Goal: Navigation & Orientation: Find specific page/section

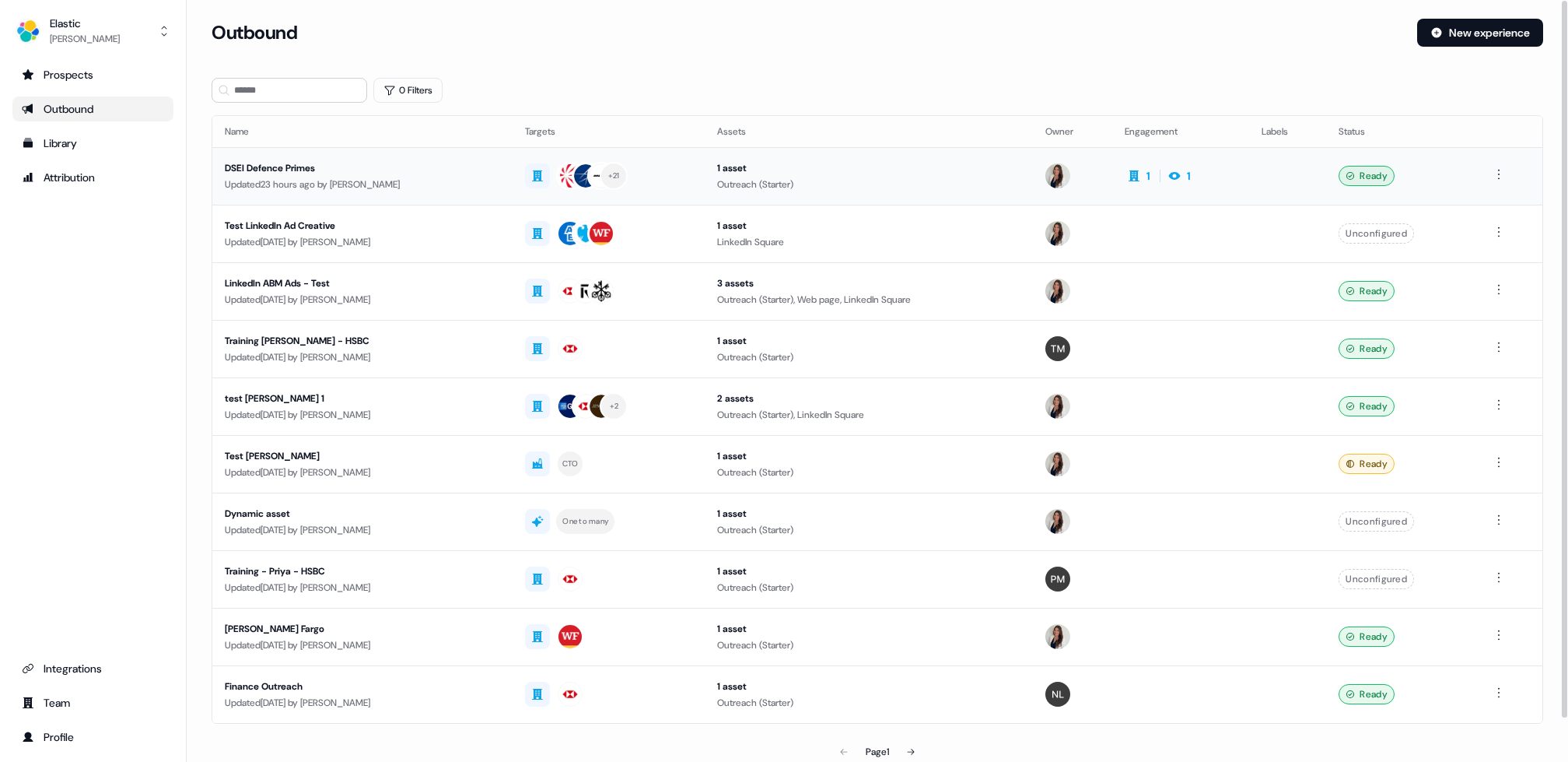
click at [258, 170] on div "DSEI Defence Primes" at bounding box center [363, 167] width 276 height 16
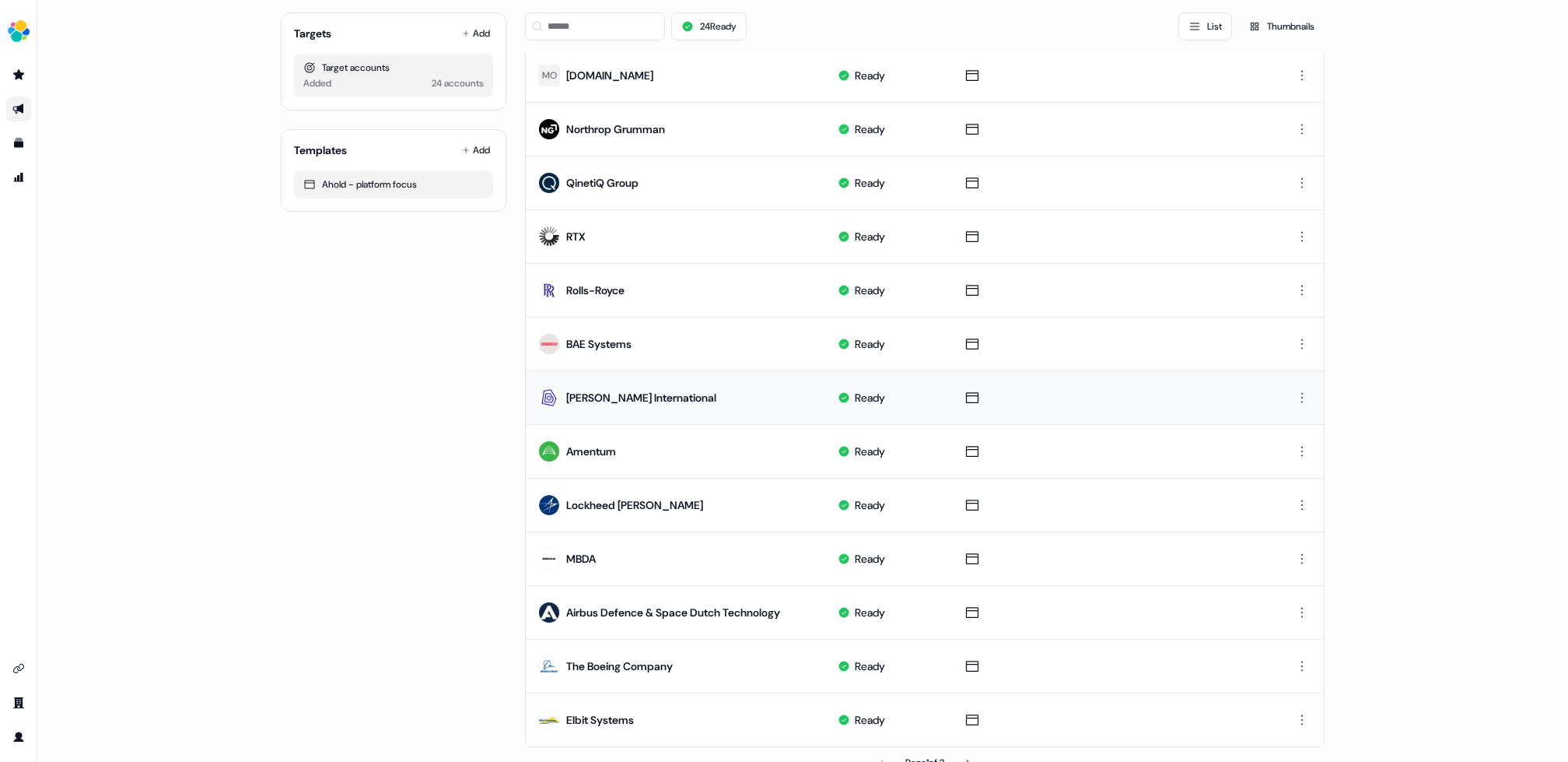
scroll to position [565, 0]
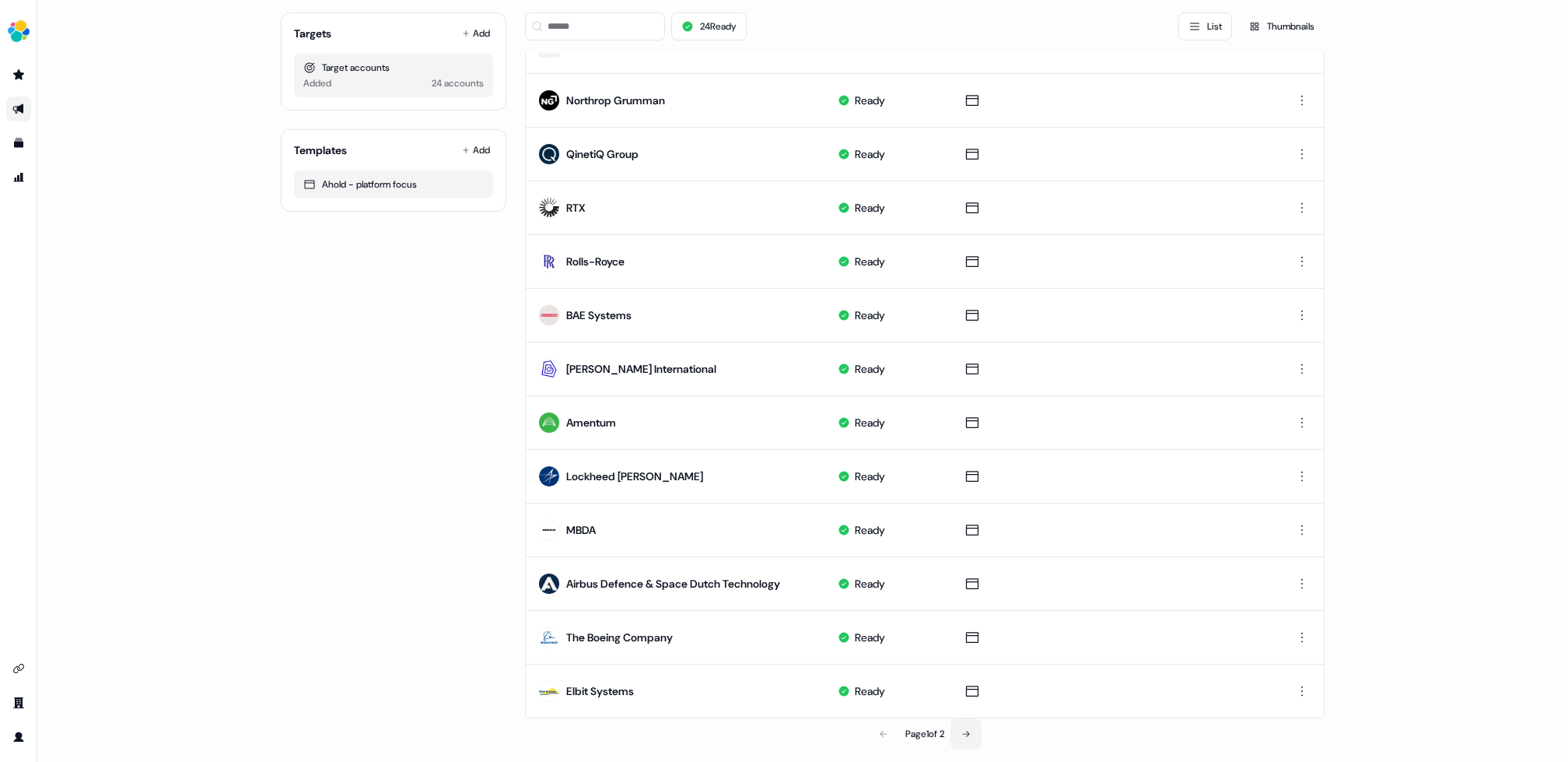
click at [970, 729] on icon at bounding box center [966, 734] width 9 height 9
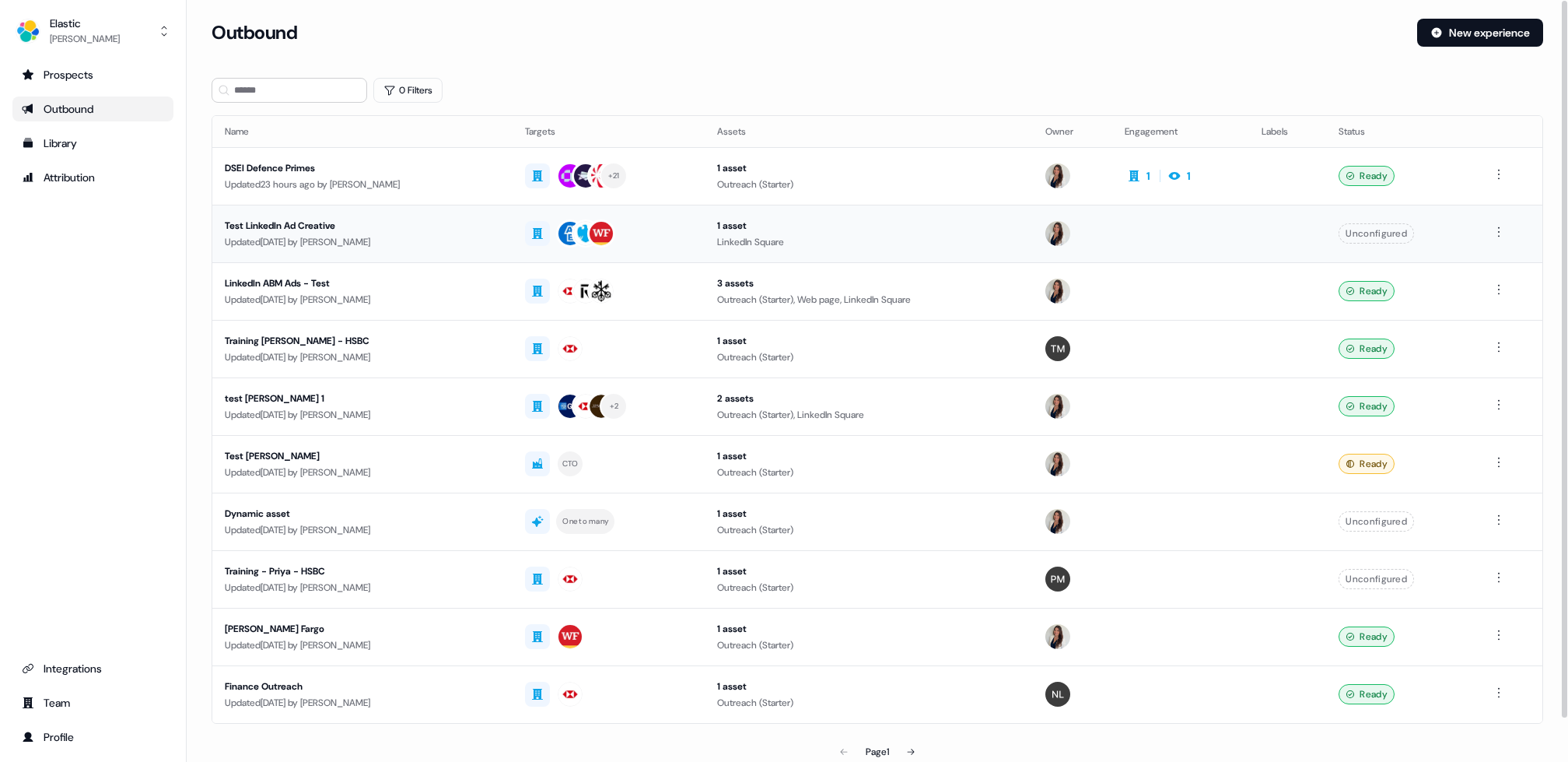
click at [265, 232] on div "Test LinkedIn Ad Creative" at bounding box center [363, 226] width 276 height 16
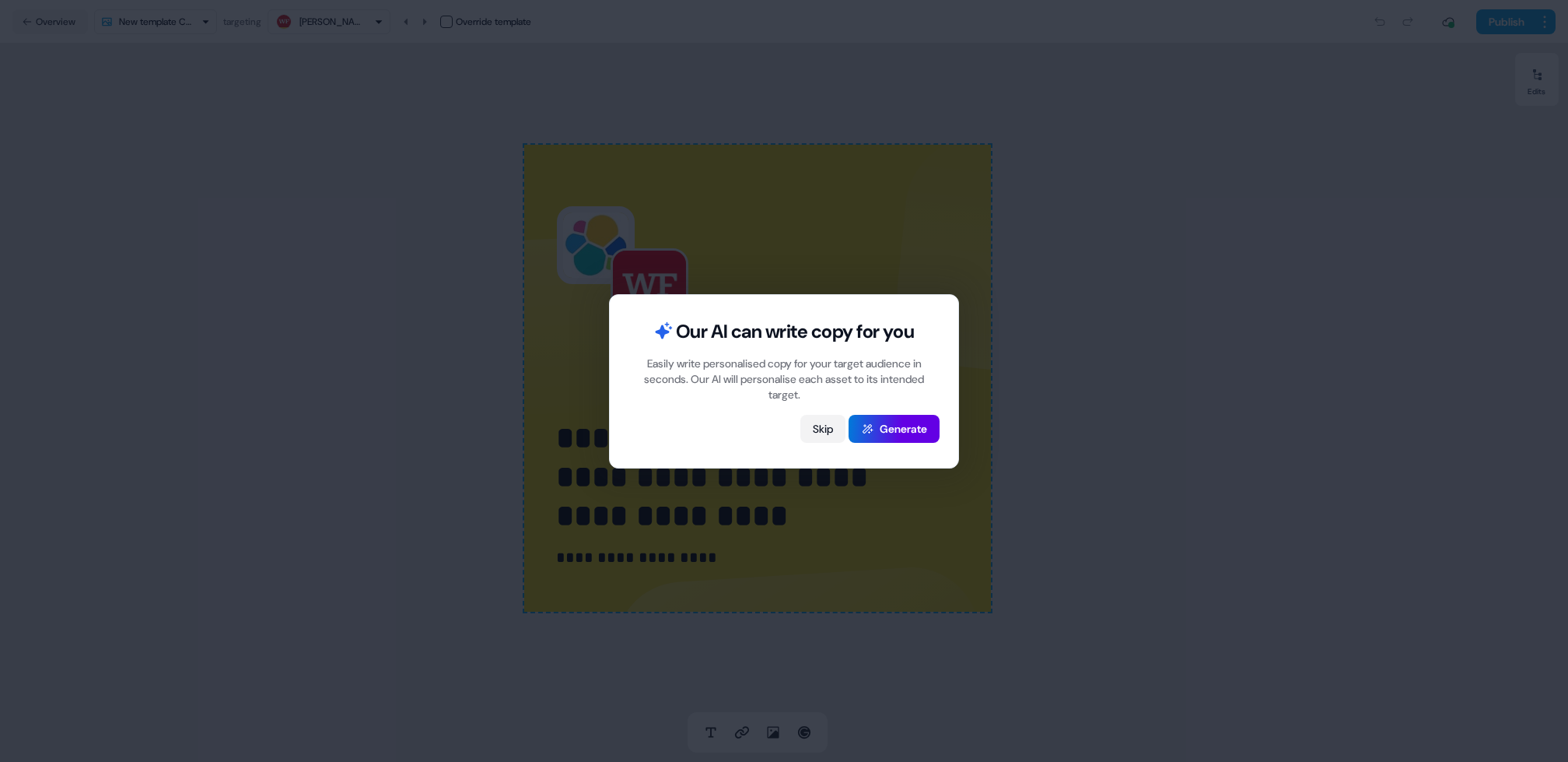
click at [814, 426] on button "Skip" at bounding box center [823, 429] width 45 height 28
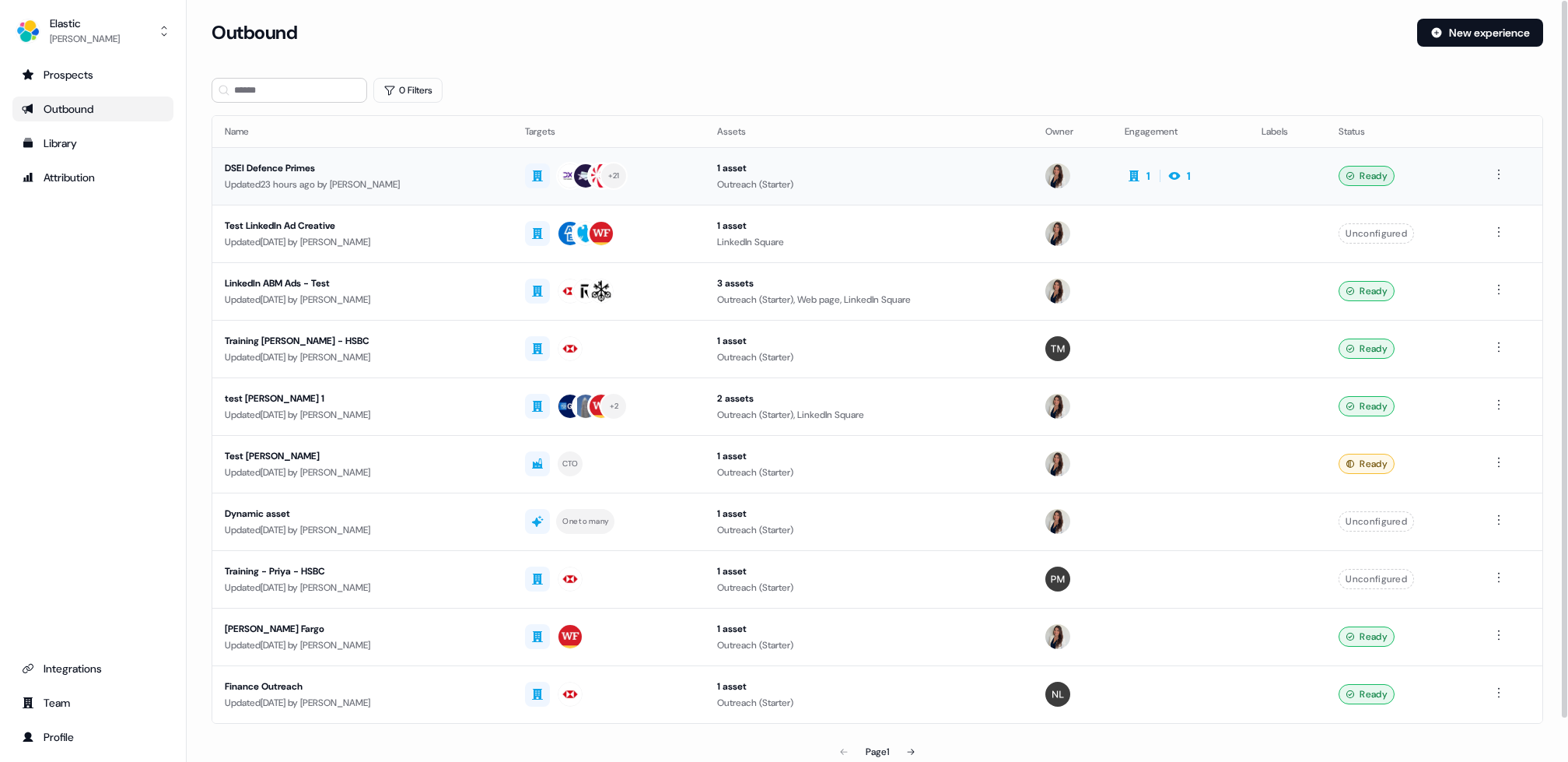
click at [263, 175] on div "DSEI Defence Primes" at bounding box center [363, 167] width 276 height 16
click at [250, 228] on div "Test LinkedIn Ad Creative" at bounding box center [363, 226] width 276 height 16
click at [258, 161] on div "DSEI Defence Primes" at bounding box center [363, 167] width 276 height 16
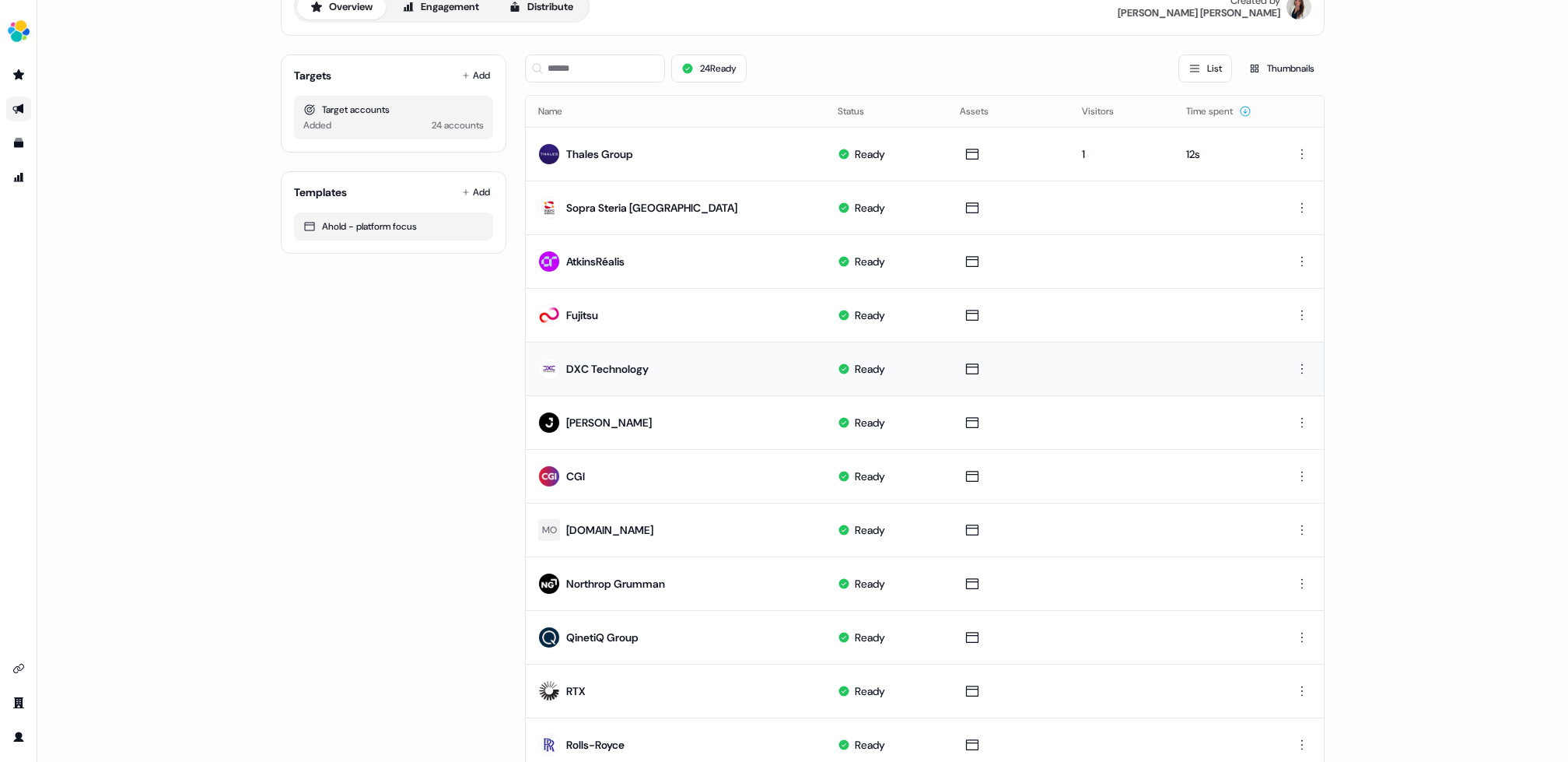
scroll to position [92, 0]
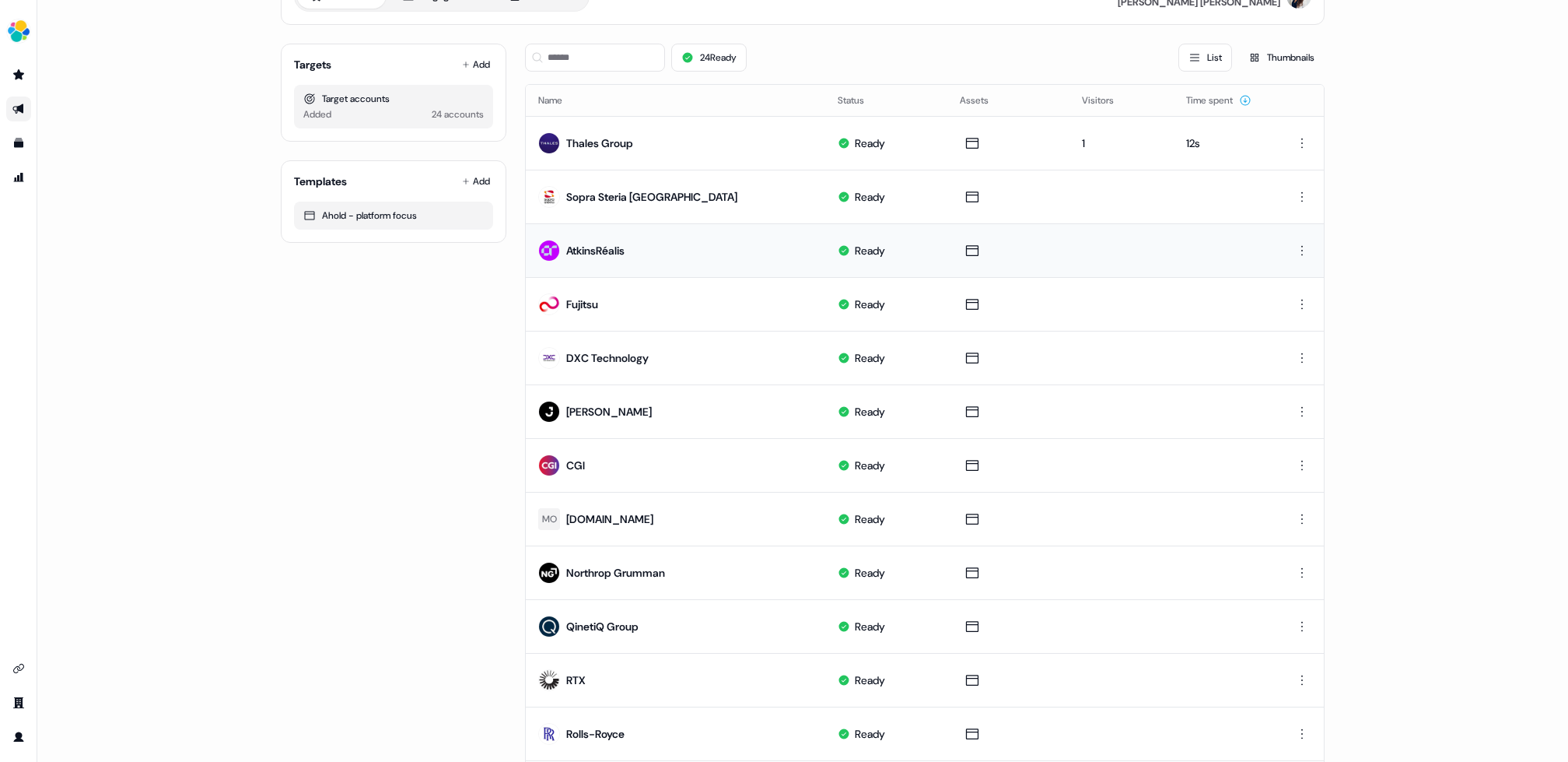
drag, startPoint x: 563, startPoint y: 235, endPoint x: 538, endPoint y: 224, distance: 27.3
click at [538, 224] on td "AtkinsRéalis" at bounding box center [676, 249] width 300 height 54
drag, startPoint x: 538, startPoint y: 224, endPoint x: 645, endPoint y: 323, distance: 145.8
click at [644, 324] on tbody "Thales Group Ready 1 12s Sopra Steria UK Ready AtkinsRéalis Ready Fujitsu Ready…" at bounding box center [925, 653] width 798 height 1074
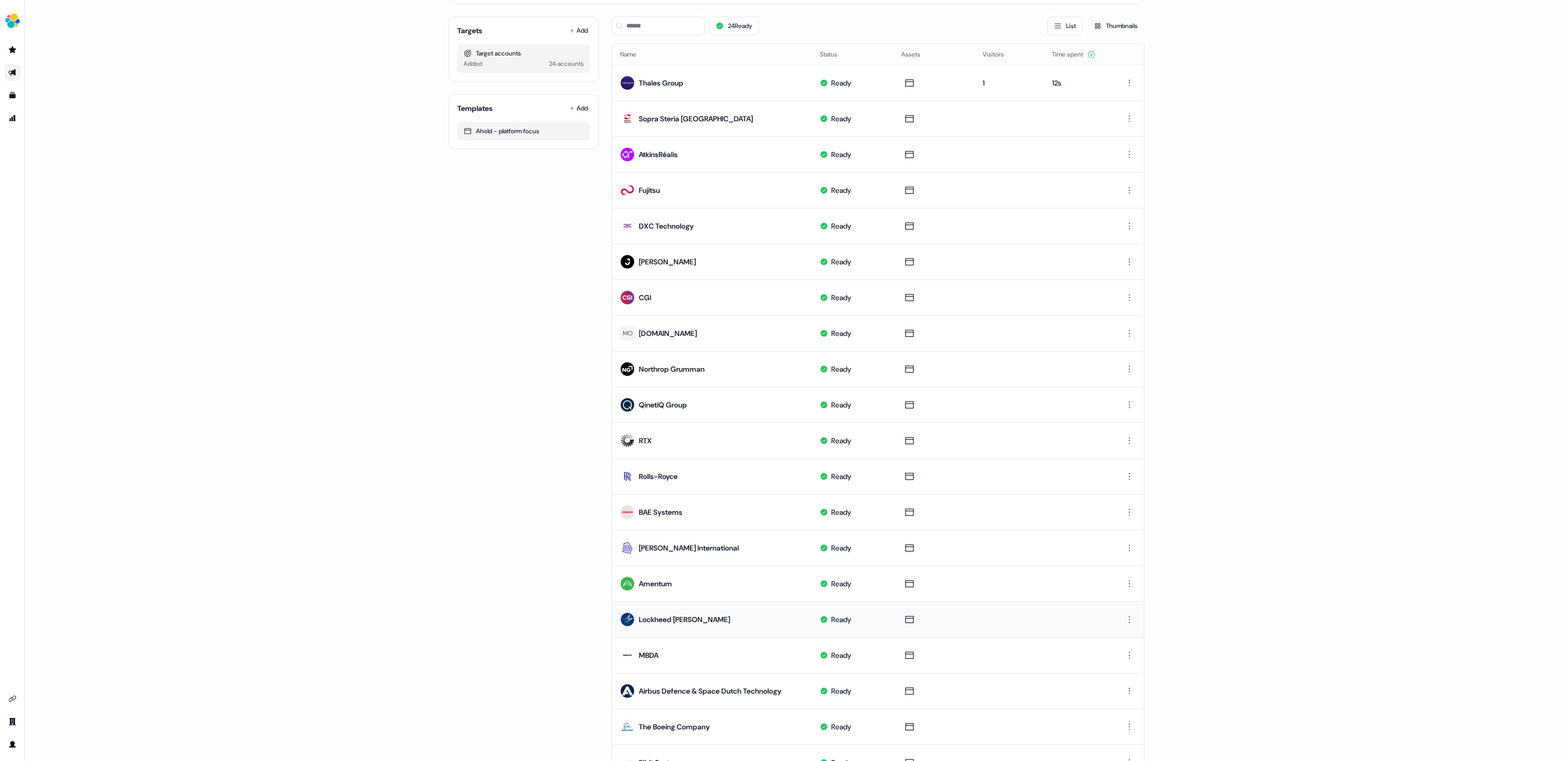
scroll to position [127, 0]
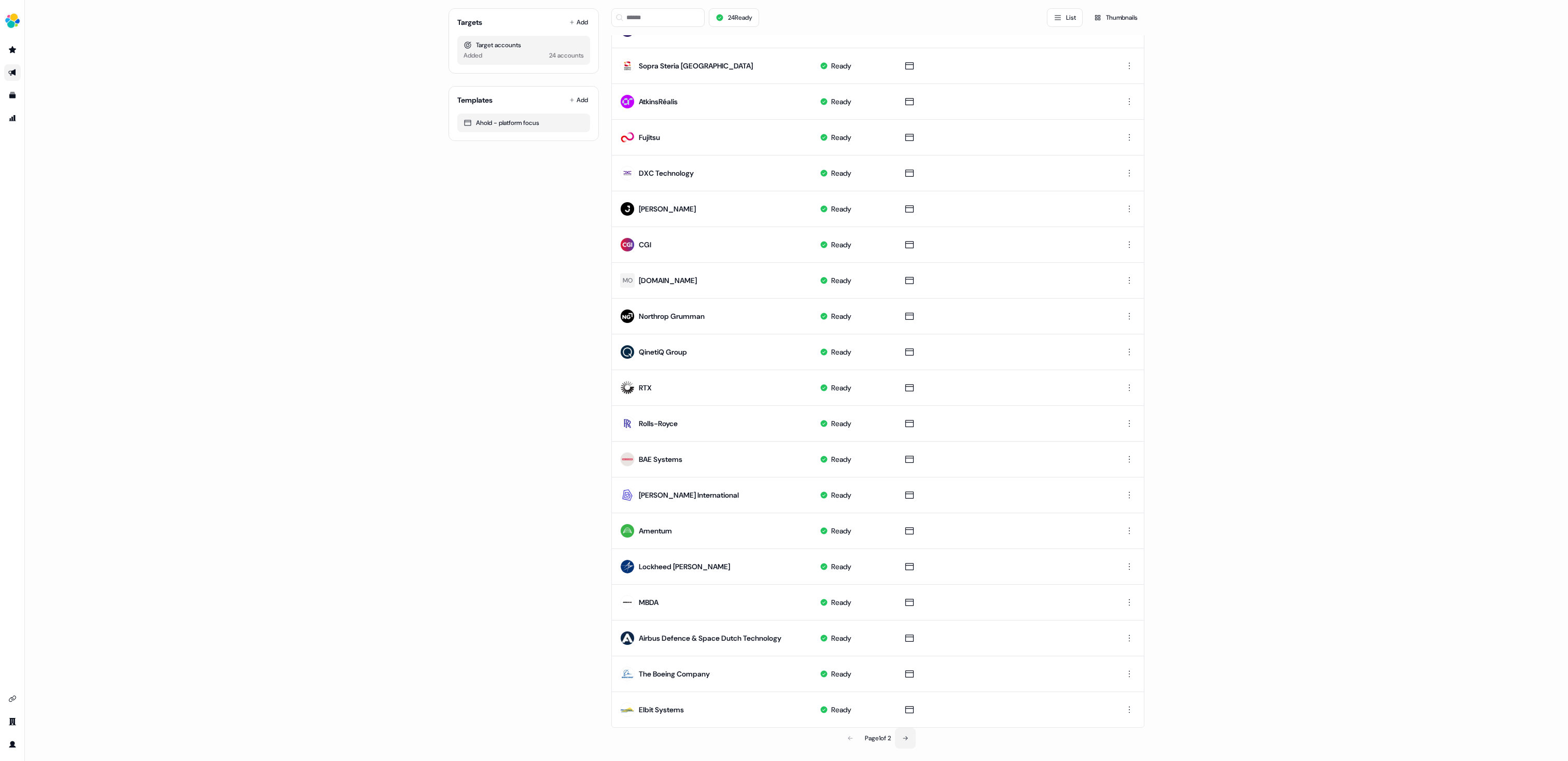
click at [908, 507] on icon at bounding box center [905, 738] width 6 height 6
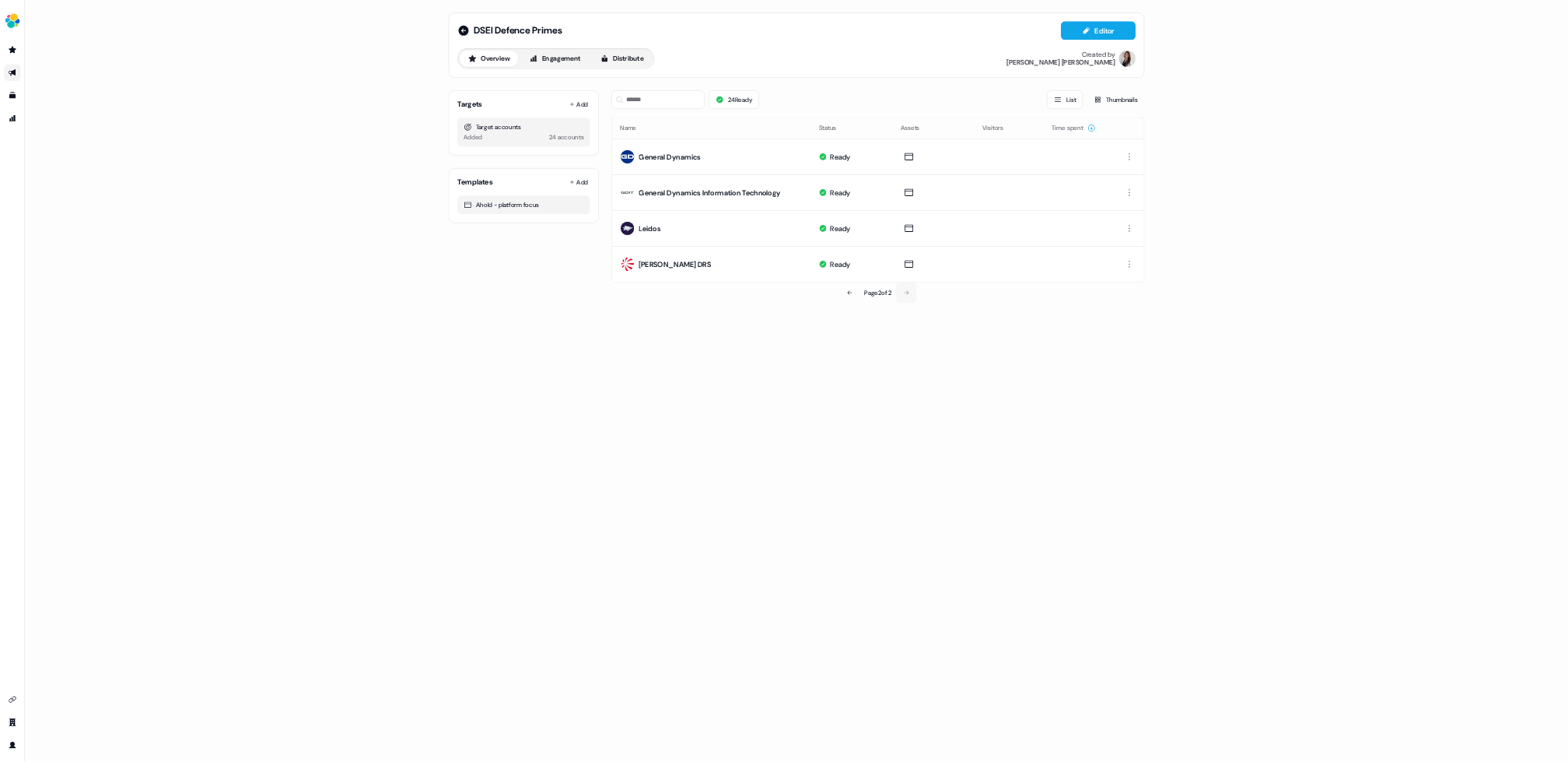
scroll to position [0, 0]
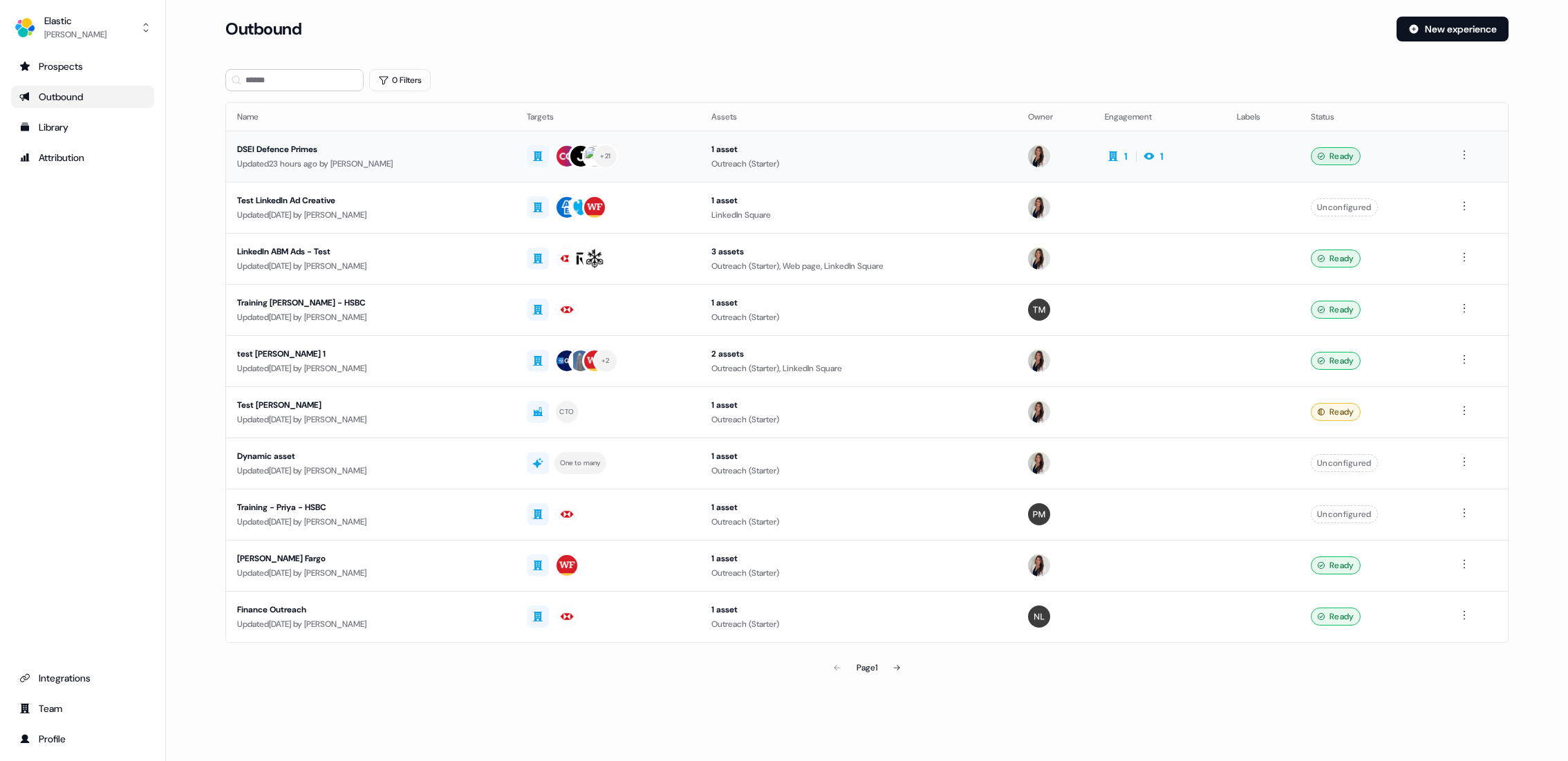
click at [291, 161] on div "Updated 23 hours ago by [PERSON_NAME]" at bounding box center [371, 163] width 268 height 14
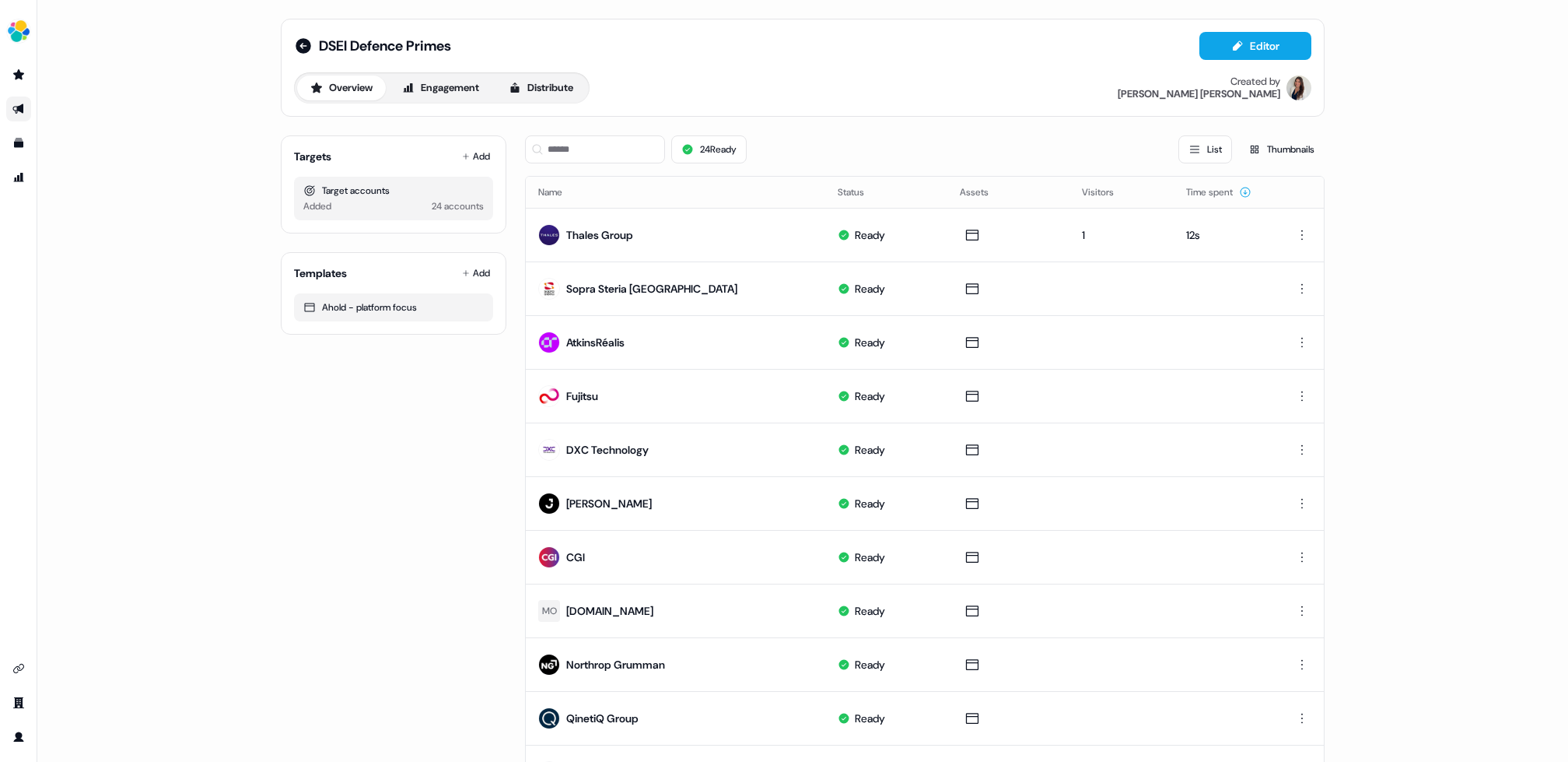
click at [79, 290] on div "DSEI Defence Primes Editor Overview Engagement Distribute Created by [PERSON_NA…" at bounding box center [803, 381] width 1531 height 762
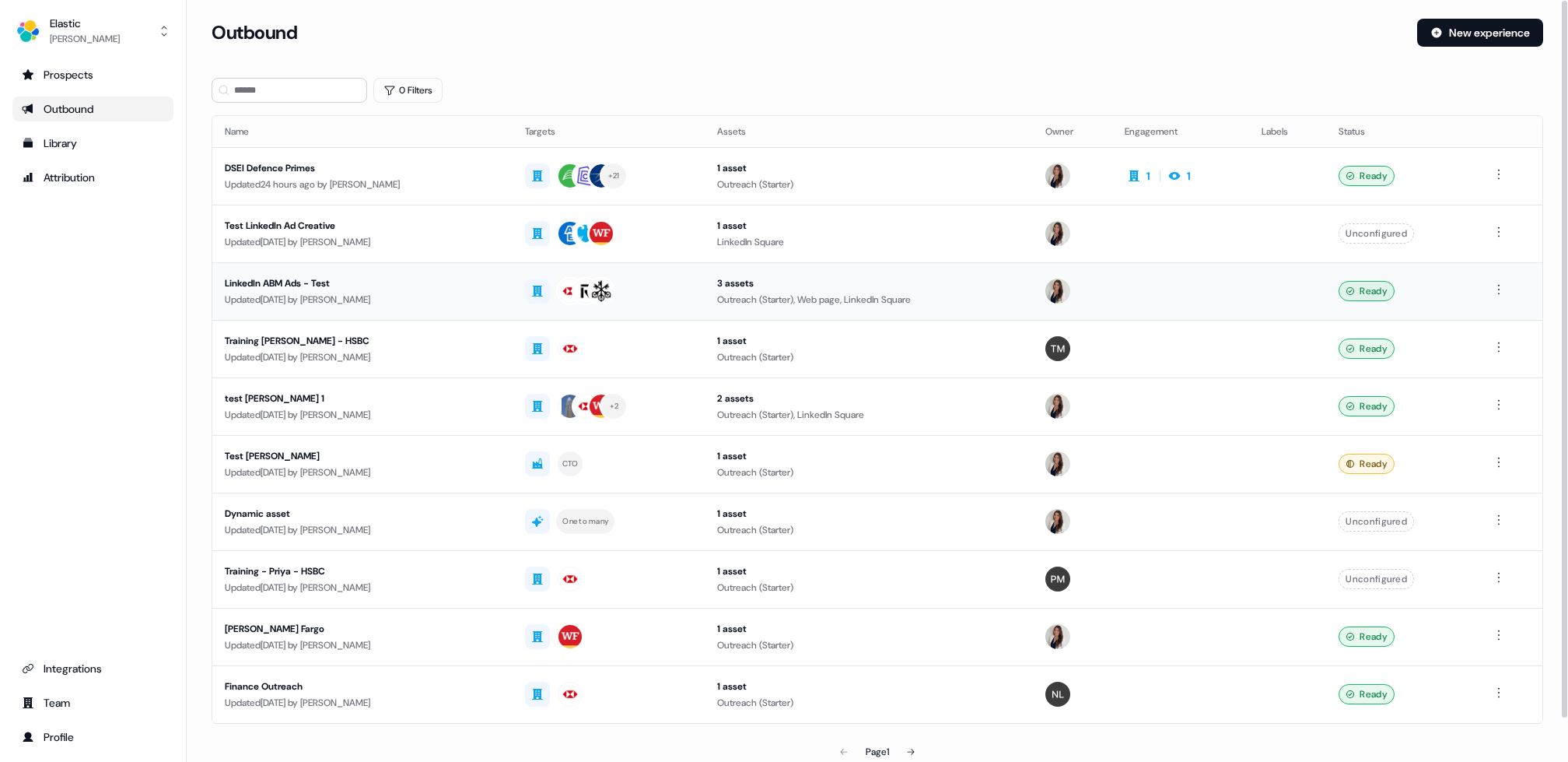
click at [265, 276] on div "LinkedIn ABM Ads - Test" at bounding box center [363, 283] width 276 height 16
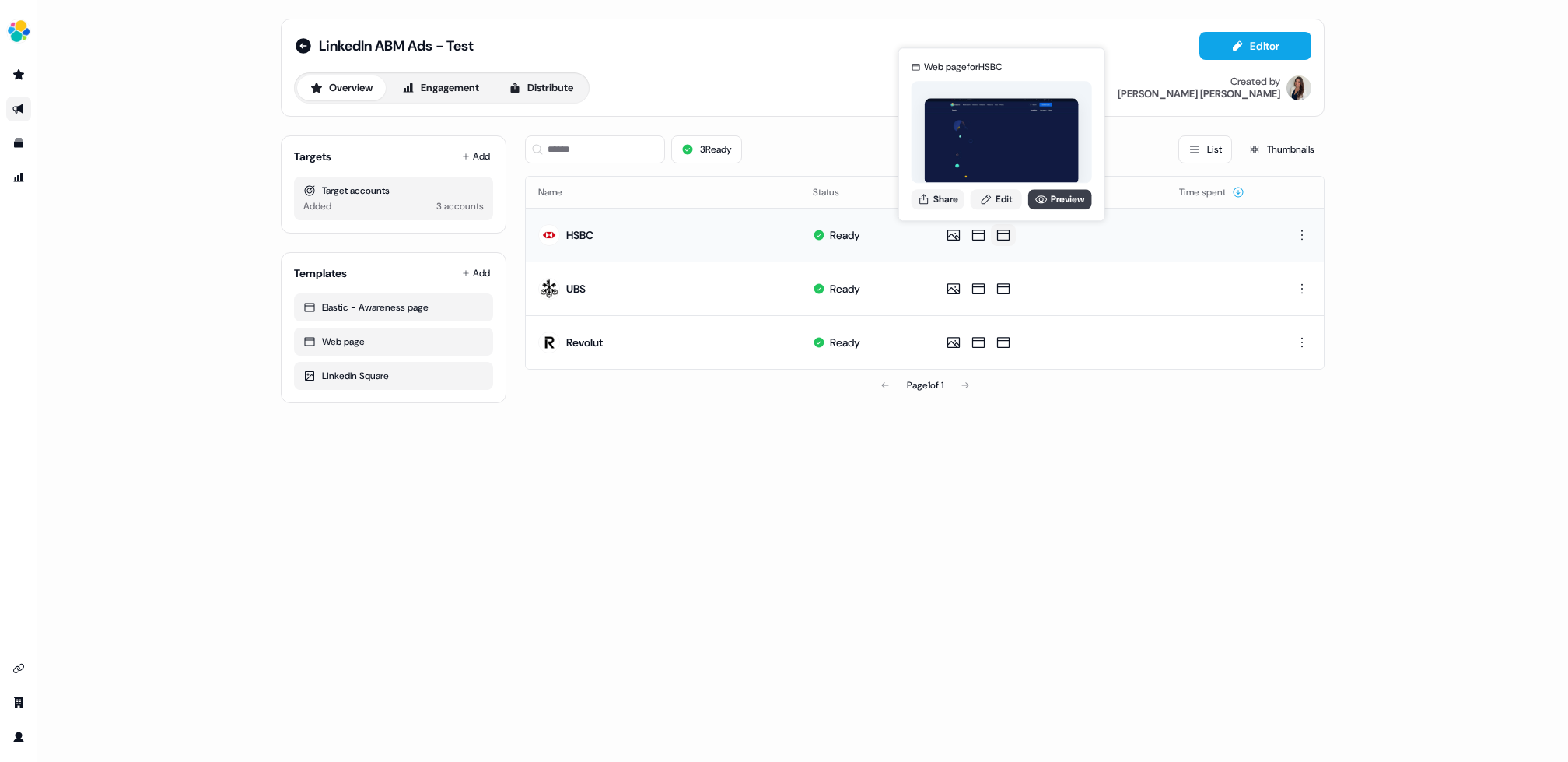
click at [1042, 197] on icon at bounding box center [1042, 199] width 13 height 13
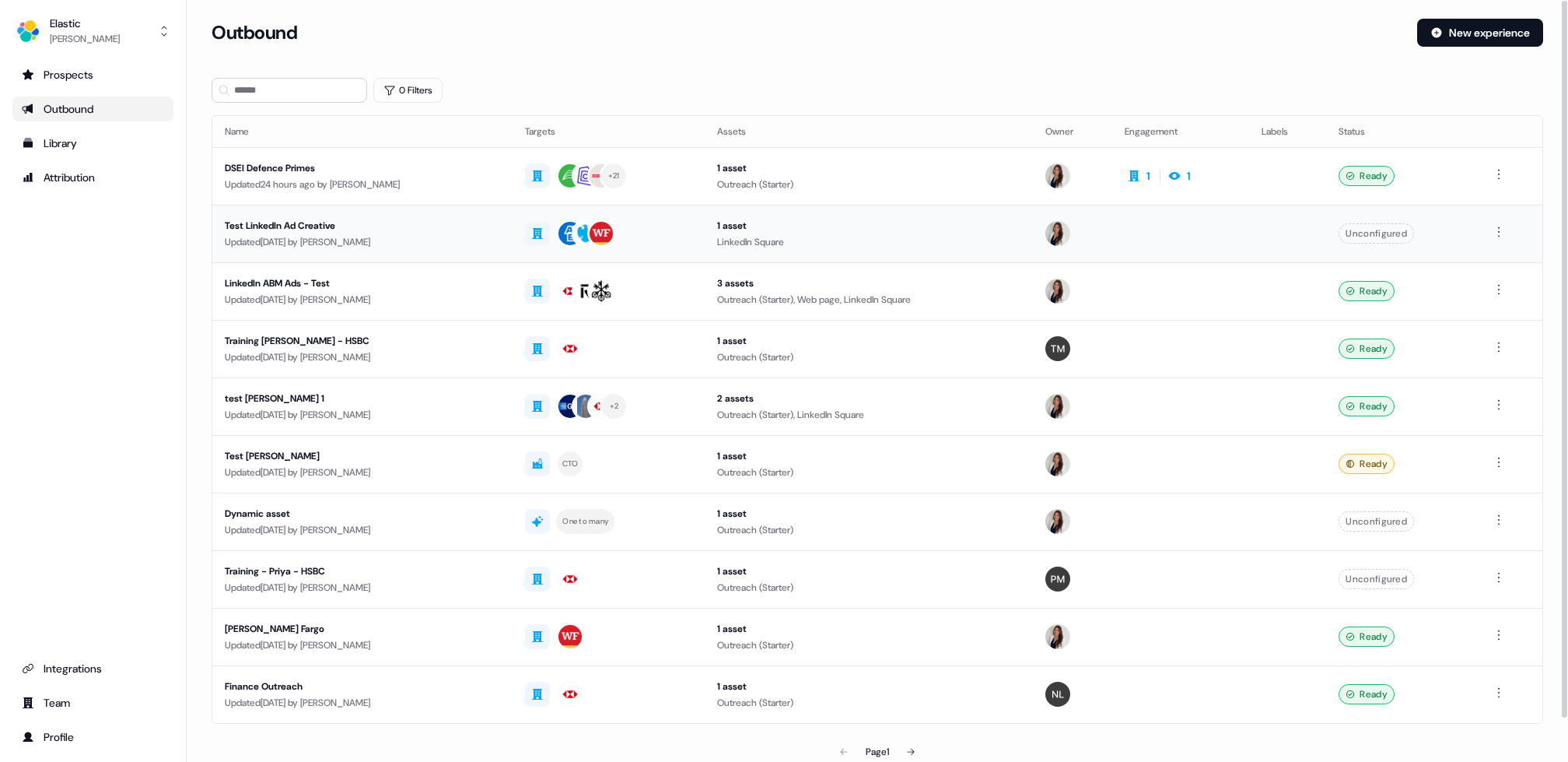
click at [265, 223] on div "Test LinkedIn Ad Creative" at bounding box center [363, 226] width 276 height 16
